Goal: Task Accomplishment & Management: Complete application form

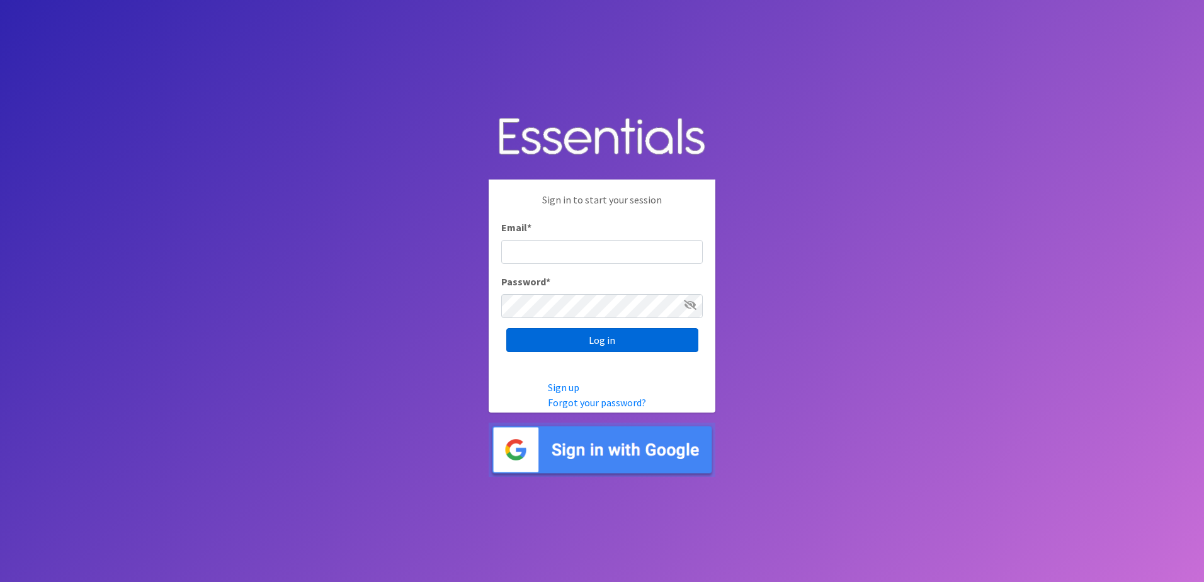
type input "[EMAIL_ADDRESS][DOMAIN_NAME]"
click at [599, 339] on input "Log in" at bounding box center [602, 340] width 192 height 24
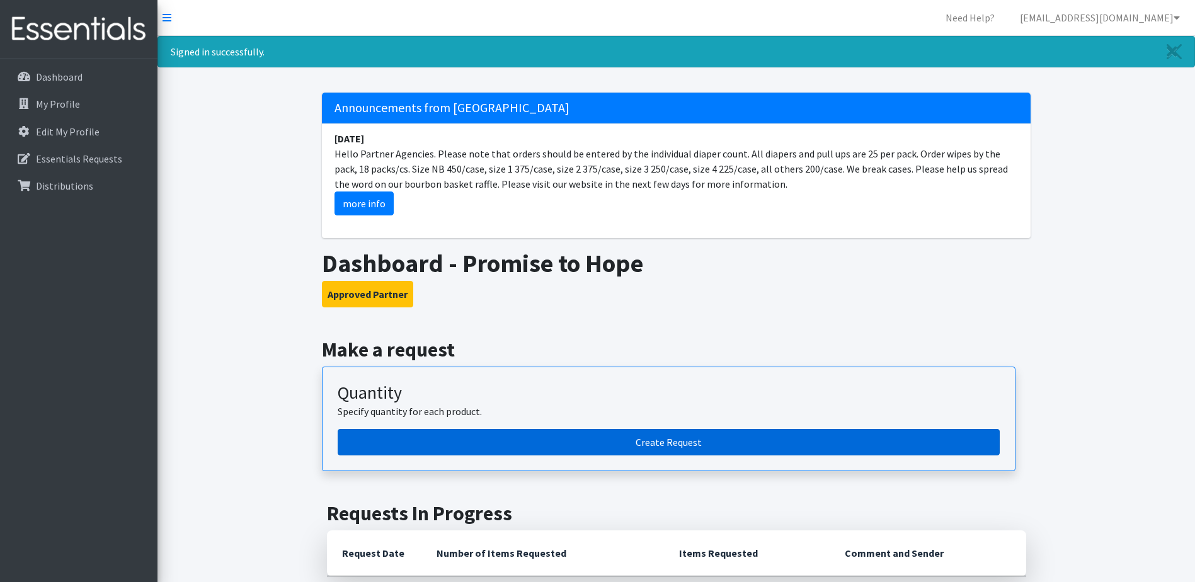
click at [609, 445] on link "Create Request" at bounding box center [669, 442] width 662 height 26
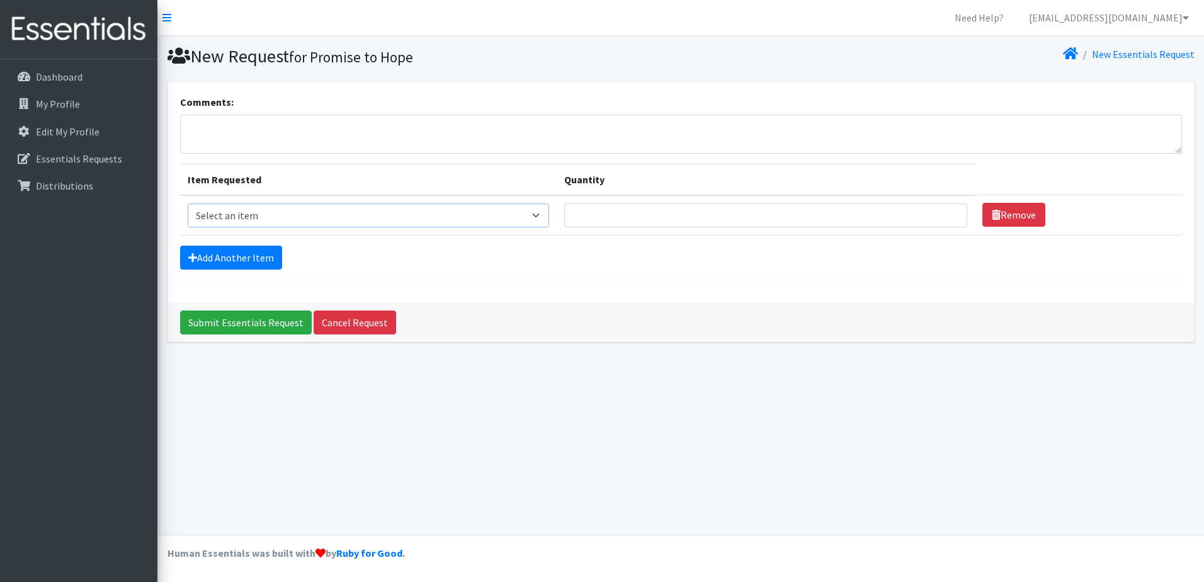
click at [549, 214] on select "Select an item 1 month period supply kit Kids (Newborn) Kids (Size 1) Kids (Siz…" at bounding box center [368, 215] width 361 height 24
select select "15041"
click at [188, 203] on select "Select an item 1 month period supply kit Kids (Newborn) Kids (Size 1) Kids (Siz…" at bounding box center [368, 215] width 361 height 24
click at [545, 215] on select "Select an item 1 month period supply kit Kids (Newborn) Kids (Size 1) Kids (Siz…" at bounding box center [368, 215] width 361 height 24
drag, startPoint x: 876, startPoint y: 407, endPoint x: 897, endPoint y: 412, distance: 21.9
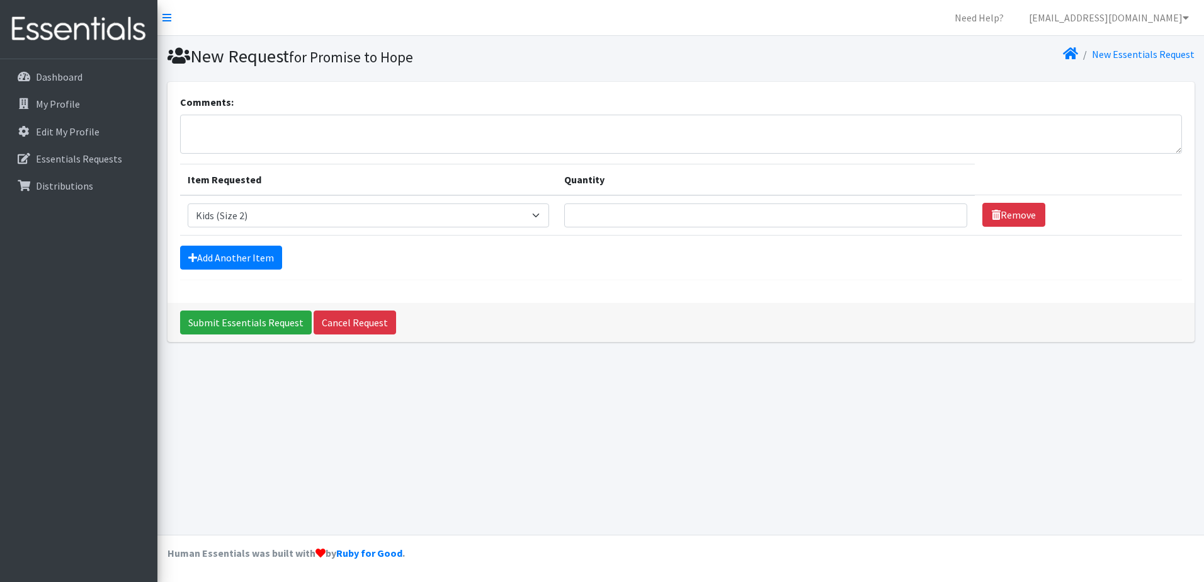
click at [880, 411] on div "New Request for Promise to Hope New Essentials Request Comments: Item Requested…" at bounding box center [680, 285] width 1047 height 499
click at [662, 215] on input "Quantity" at bounding box center [765, 215] width 403 height 24
type input "100"
click at [228, 256] on link "Add Another Item" at bounding box center [231, 258] width 102 height 24
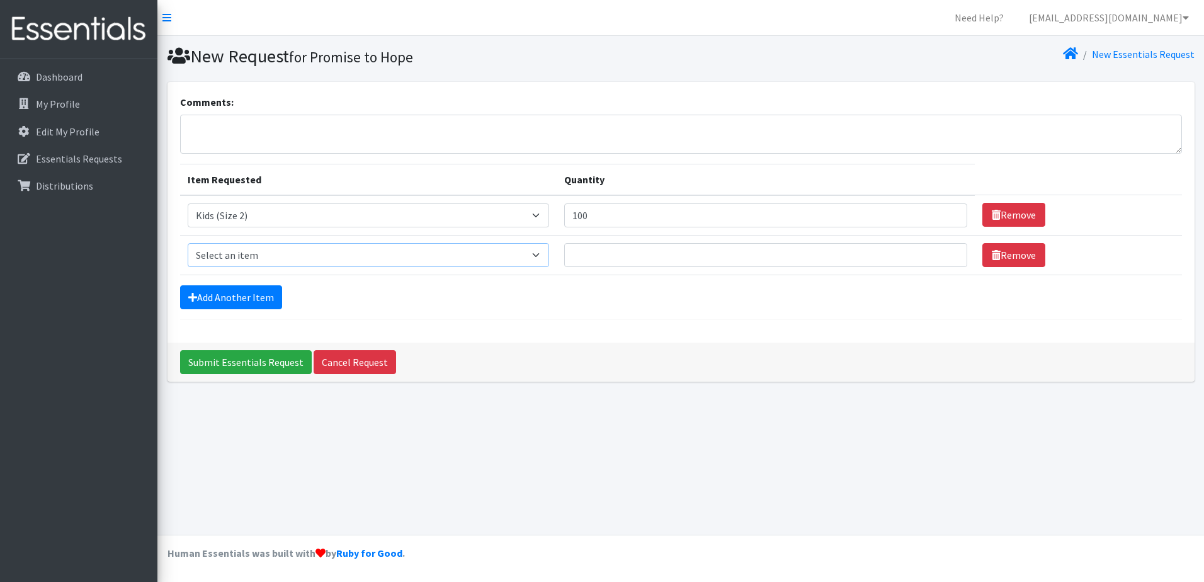
click at [547, 257] on select "Select an item 1 month period supply kit Kids (Newborn) Kids (Size 1) Kids (Siz…" at bounding box center [368, 255] width 361 height 24
select select "15069"
click at [188, 243] on select "Select an item 1 month period supply kit Kids (Newborn) Kids (Size 1) Kids (Siz…" at bounding box center [368, 255] width 361 height 24
click at [717, 256] on input "Quantity" at bounding box center [765, 255] width 403 height 24
type input "50"
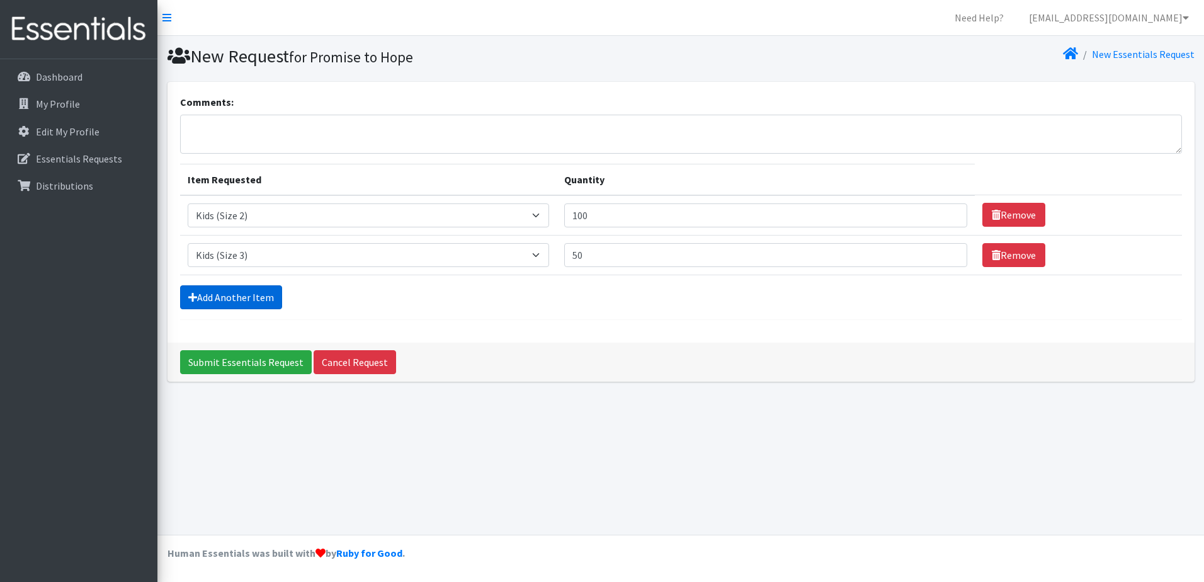
click at [267, 305] on link "Add Another Item" at bounding box center [231, 297] width 102 height 24
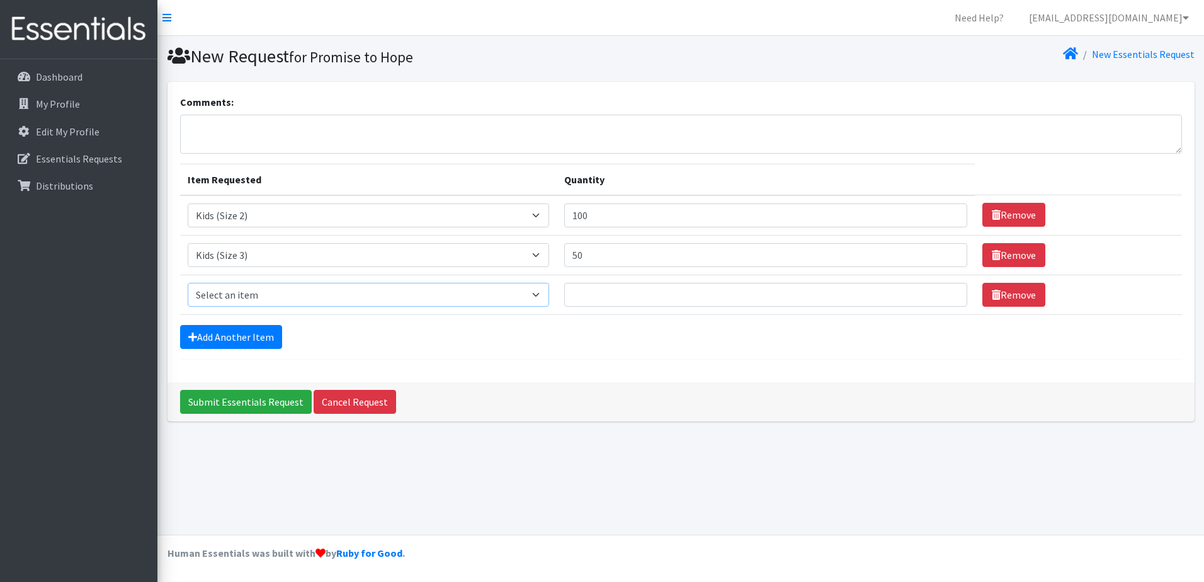
click at [447, 295] on select "Select an item 1 month period supply kit Kids (Newborn) Kids (Size 1) Kids (Siz…" at bounding box center [368, 295] width 361 height 24
select select "15071"
click at [188, 283] on select "Select an item 1 month period supply kit Kids (Newborn) Kids (Size 1) Kids (Siz…" at bounding box center [368, 295] width 361 height 24
click at [666, 295] on input "Quantity" at bounding box center [765, 295] width 403 height 24
type input "200"
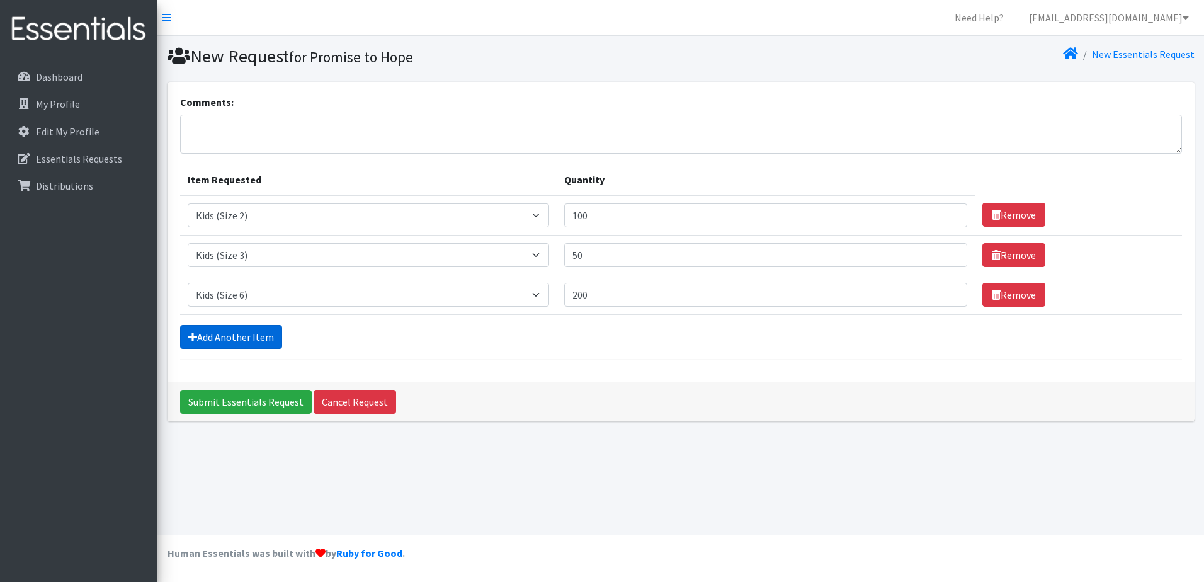
click at [258, 332] on link "Add Another Item" at bounding box center [231, 337] width 102 height 24
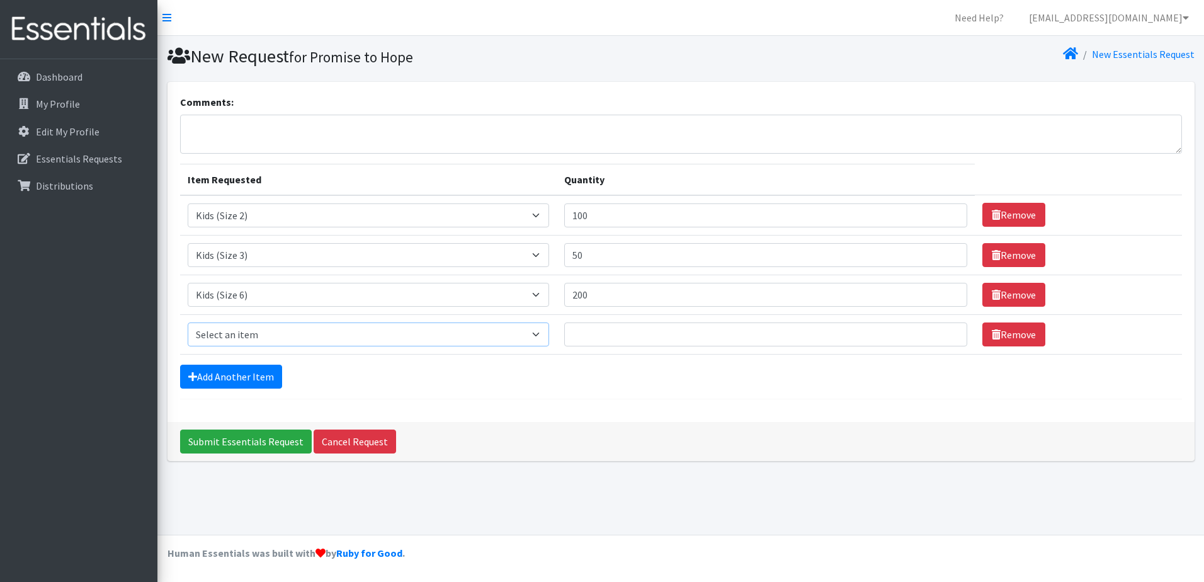
drag, startPoint x: 548, startPoint y: 330, endPoint x: 543, endPoint y: 333, distance: 6.5
click at [548, 330] on select "Select an item 1 month period supply kit Kids (Newborn) Kids (Size 1) Kids (Siz…" at bounding box center [368, 334] width 361 height 24
select select "15043"
click at [188, 322] on select "Select an item 1 month period supply kit Kids (Newborn) Kids (Size 1) Kids (Siz…" at bounding box center [368, 334] width 361 height 24
click at [892, 332] on input "Quantity" at bounding box center [765, 334] width 403 height 24
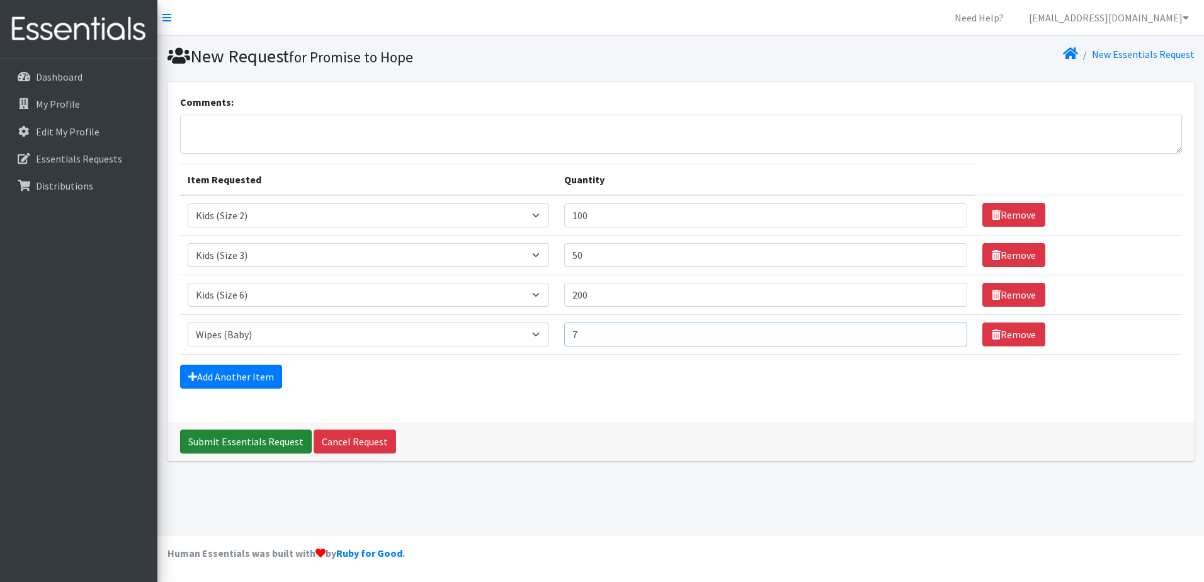
type input "7"
click at [271, 445] on input "Submit Essentials Request" at bounding box center [246, 441] width 132 height 24
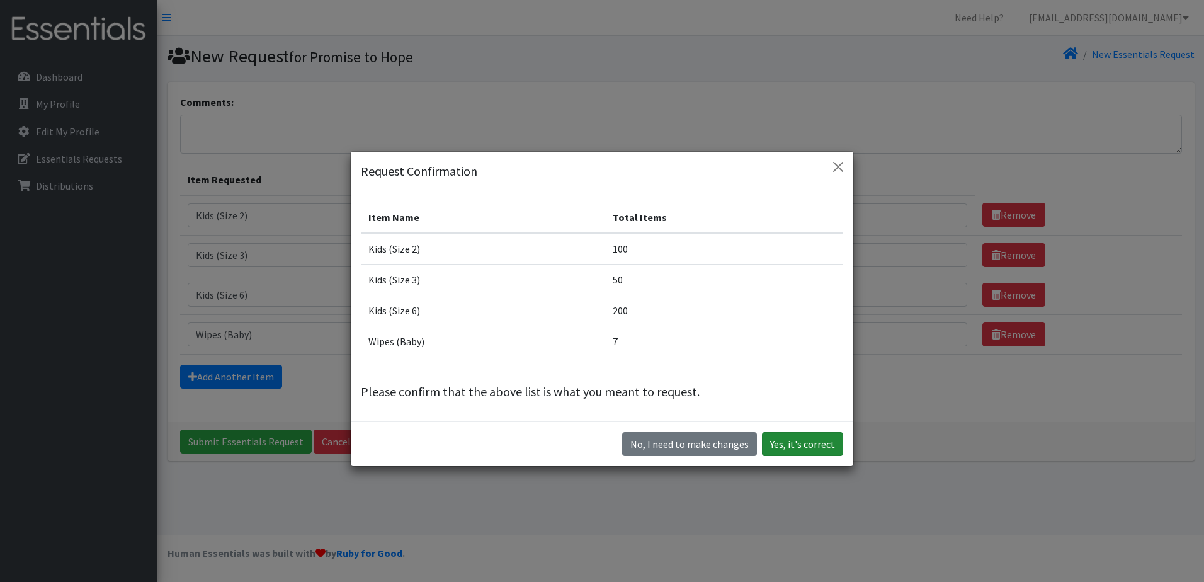
click at [810, 447] on button "Yes, it's correct" at bounding box center [802, 444] width 81 height 24
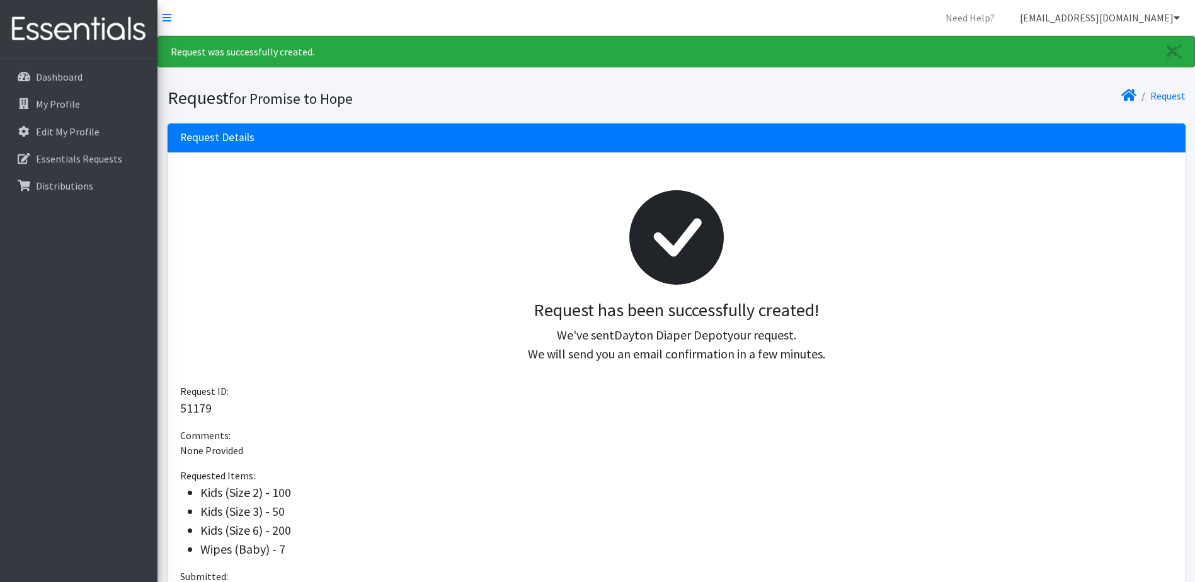
click at [1104, 14] on link "[EMAIL_ADDRESS][DOMAIN_NAME]" at bounding box center [1099, 17] width 180 height 25
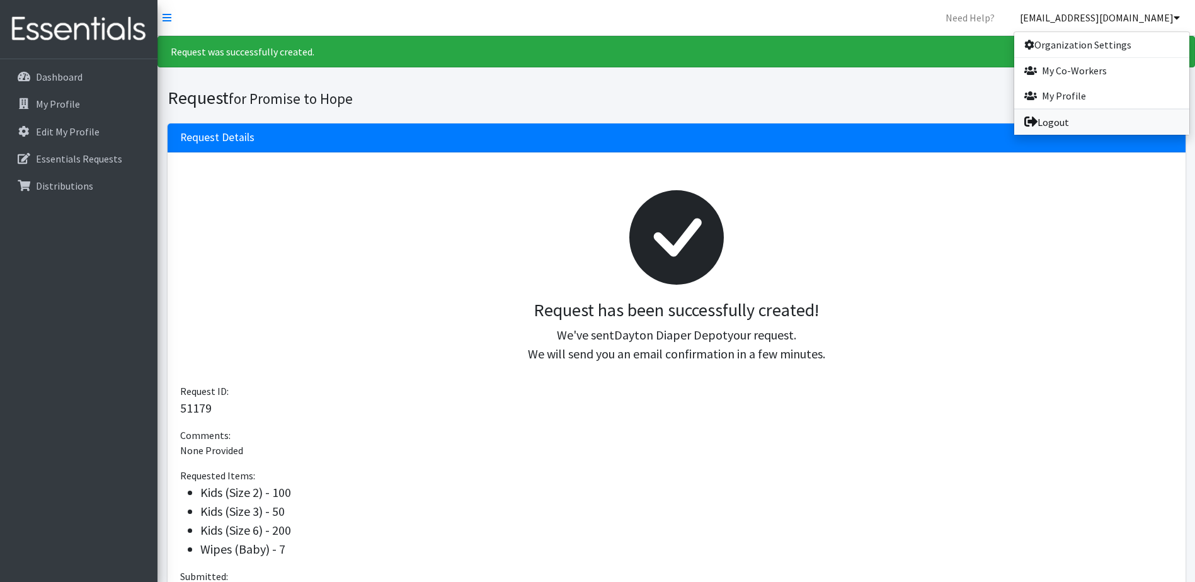
click at [1052, 121] on link "Logout" at bounding box center [1101, 122] width 175 height 25
